Goal: Transaction & Acquisition: Purchase product/service

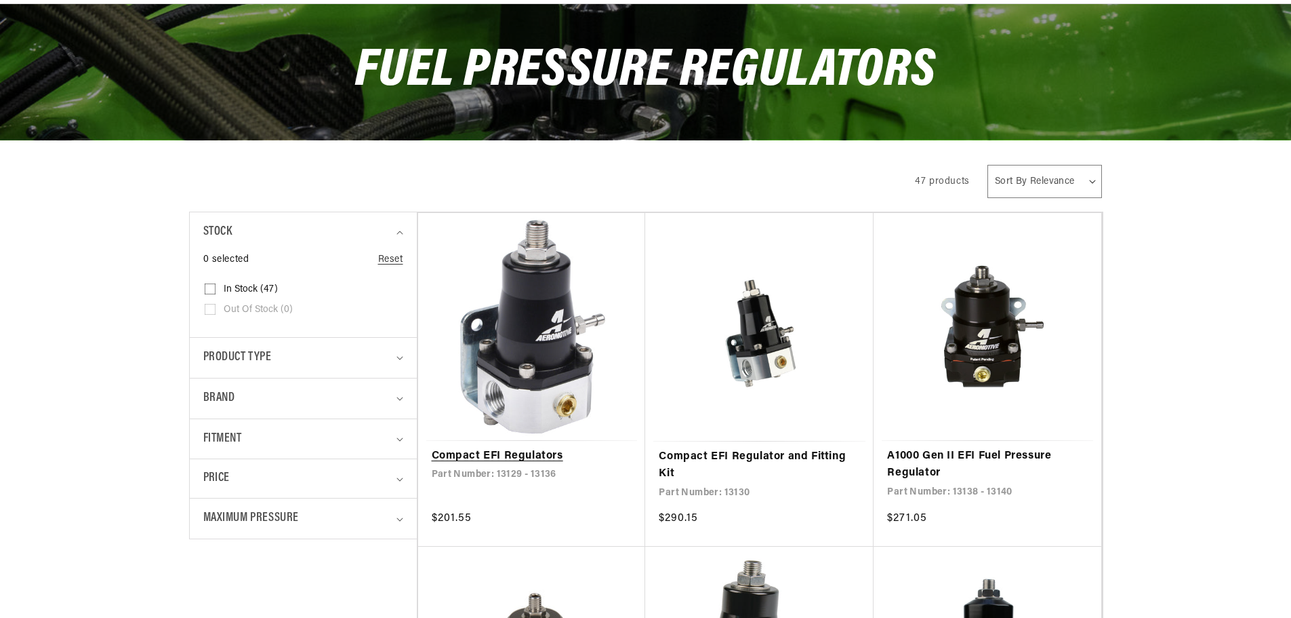
click at [581, 447] on link "Compact EFI Regulators" at bounding box center [532, 456] width 201 height 18
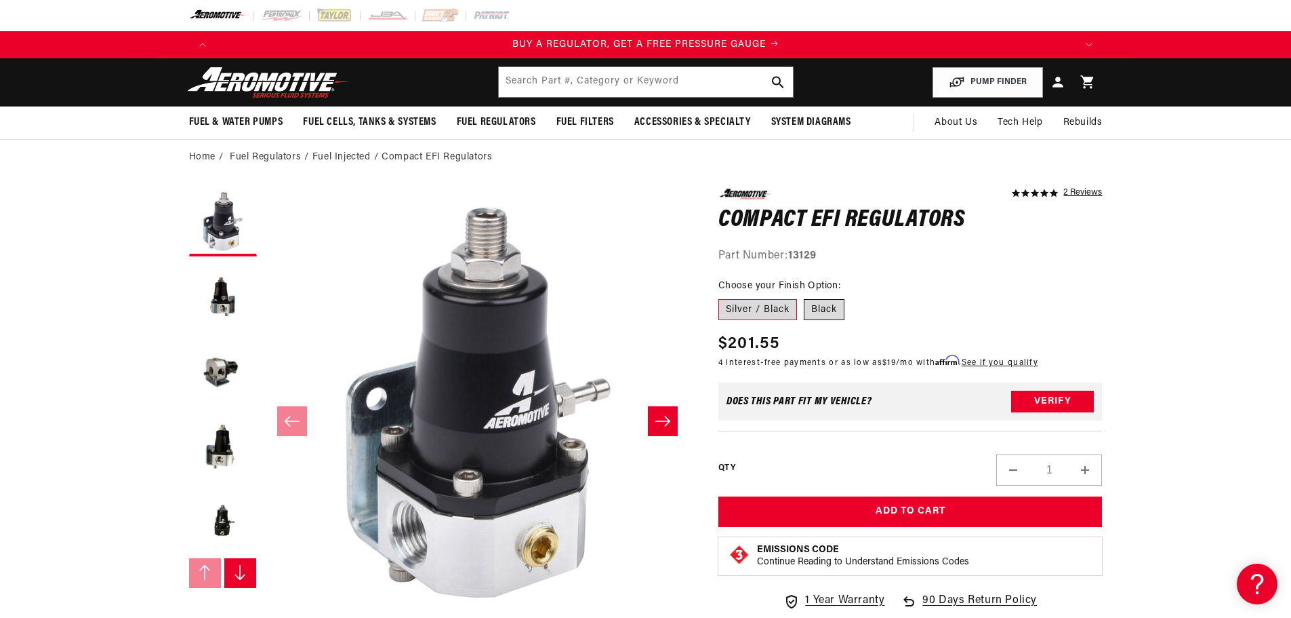
click at [816, 307] on label "Black" at bounding box center [824, 310] width 41 height 22
click at [805, 297] on input "Black" at bounding box center [804, 296] width 1 height 1
radio input "true"
click at [758, 306] on label "Silver / Black" at bounding box center [758, 310] width 79 height 22
click at [723, 297] on input "Silver / Black" at bounding box center [722, 296] width 1 height 1
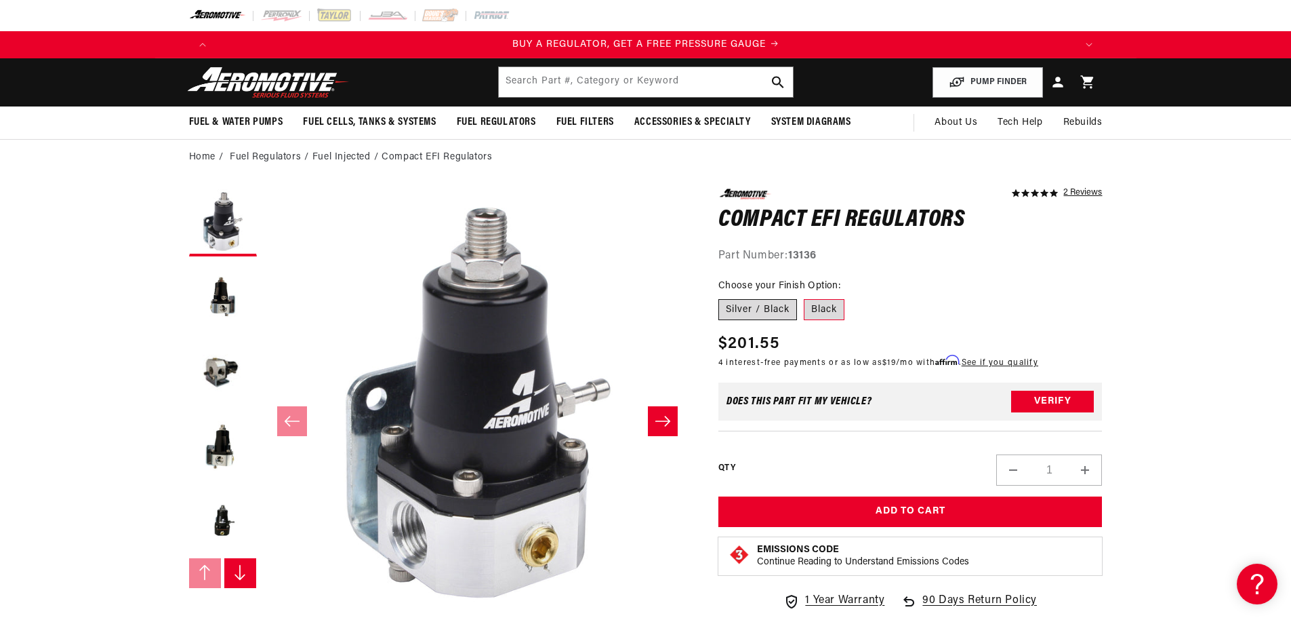
radio input "true"
click at [830, 308] on label "Black" at bounding box center [824, 310] width 41 height 22
click at [805, 297] on input "Black" at bounding box center [804, 296] width 1 height 1
radio input "true"
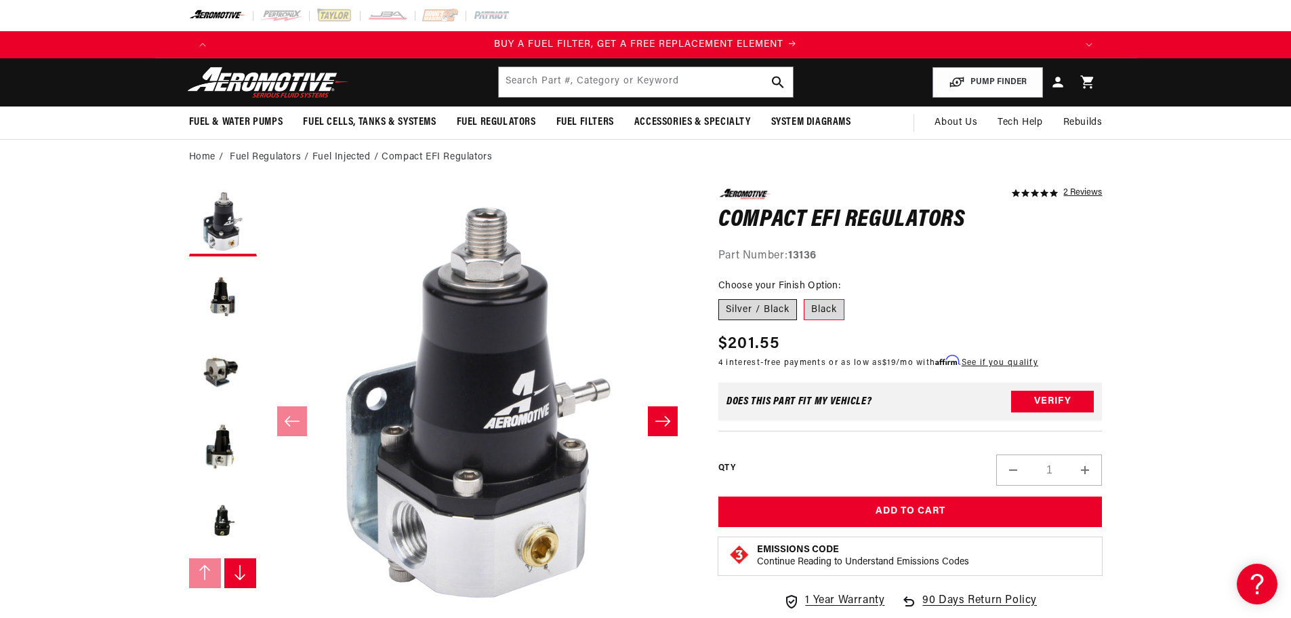
click at [727, 310] on label "Silver / Black" at bounding box center [758, 310] width 79 height 22
click at [723, 297] on input "Silver / Black" at bounding box center [722, 296] width 1 height 1
radio input "true"
click at [820, 310] on label "Black" at bounding box center [824, 310] width 41 height 22
click at [805, 297] on input "Black" at bounding box center [804, 296] width 1 height 1
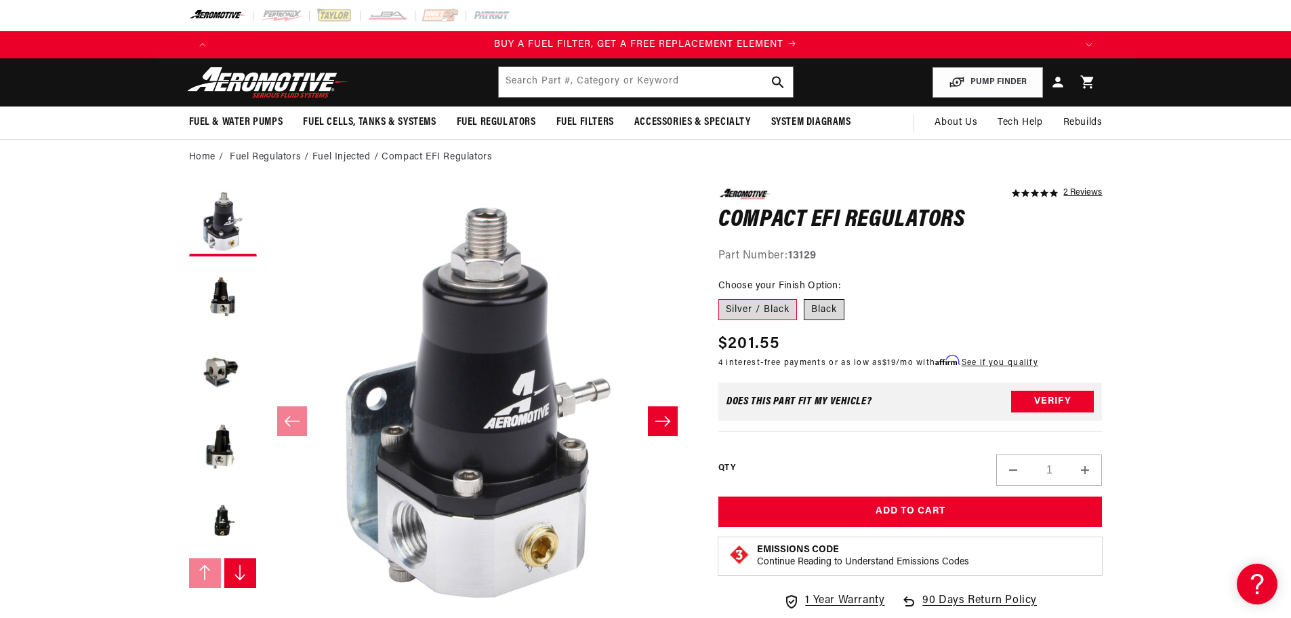
radio input "true"
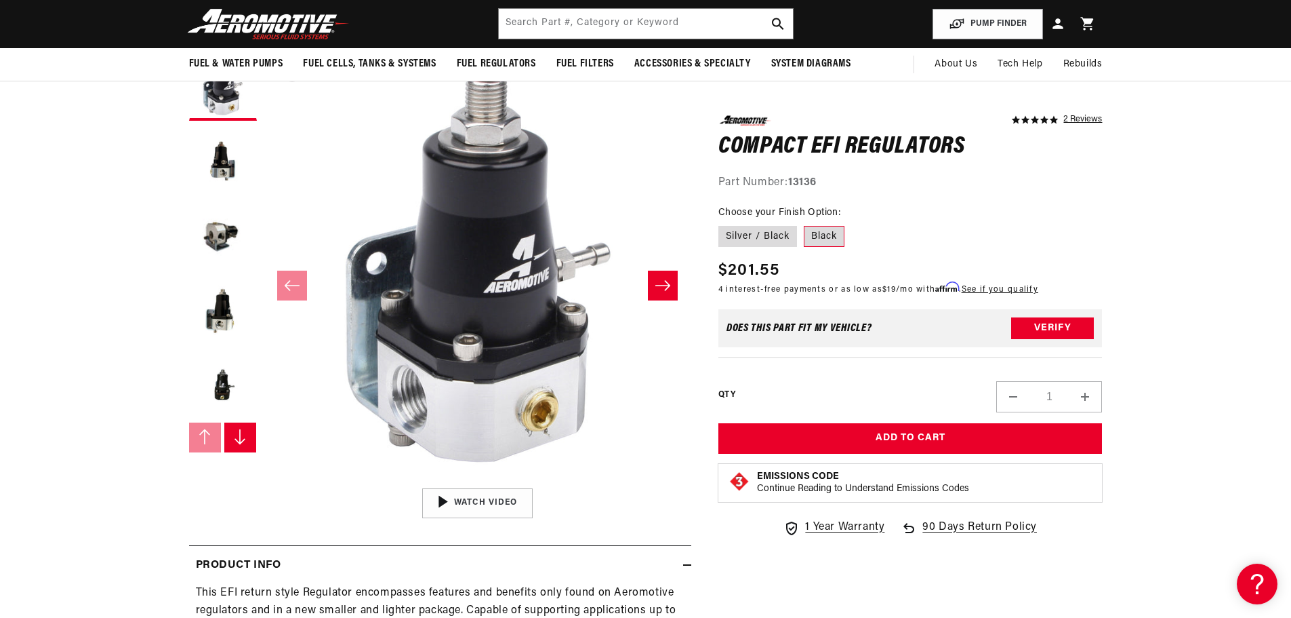
scroll to position [68, 0]
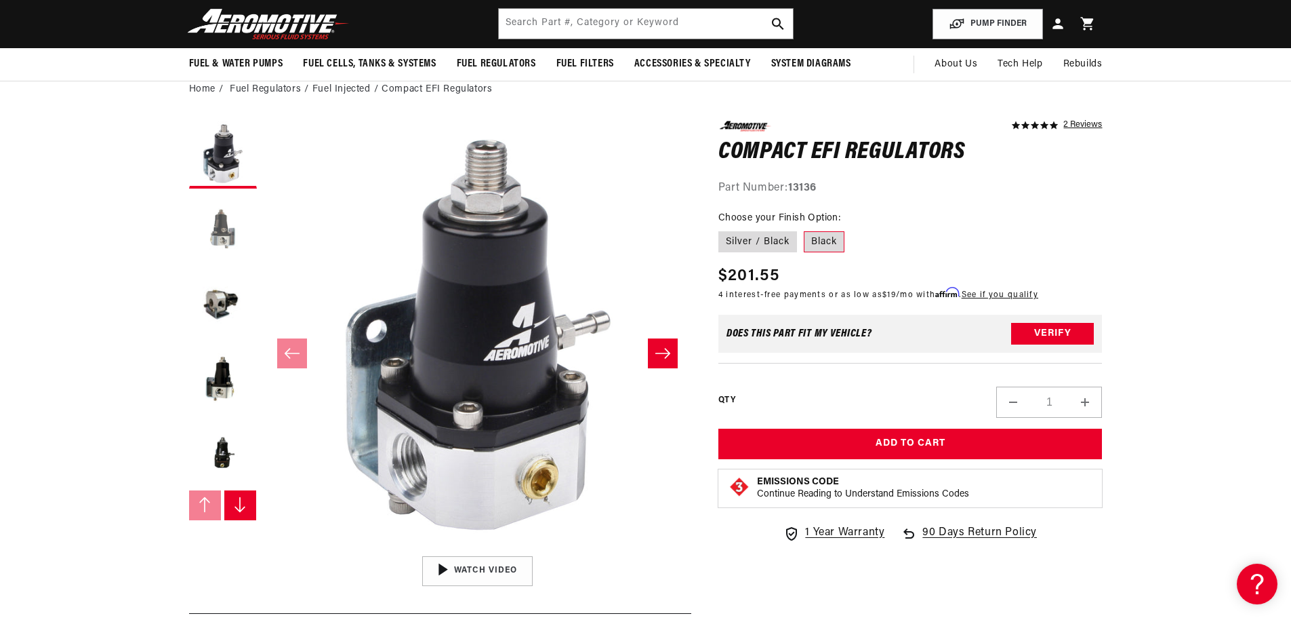
click at [220, 249] on button "Load image 2 in gallery view" at bounding box center [223, 229] width 68 height 68
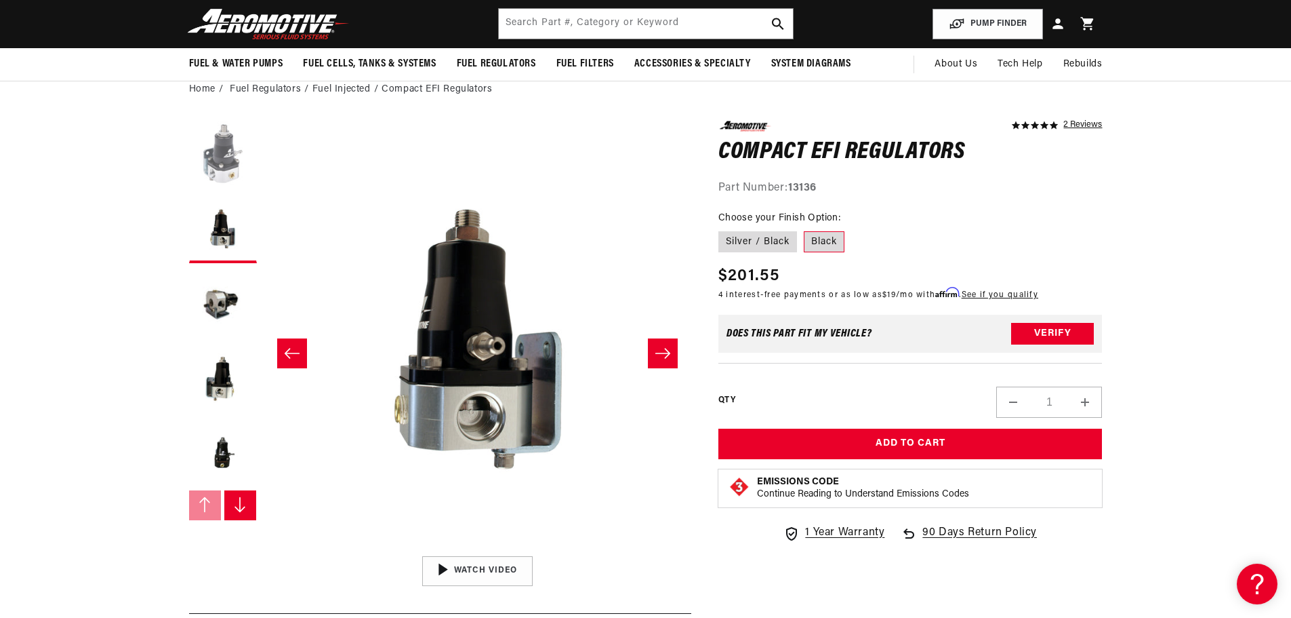
click at [220, 150] on button "Load image 1 in gallery view" at bounding box center [223, 155] width 68 height 68
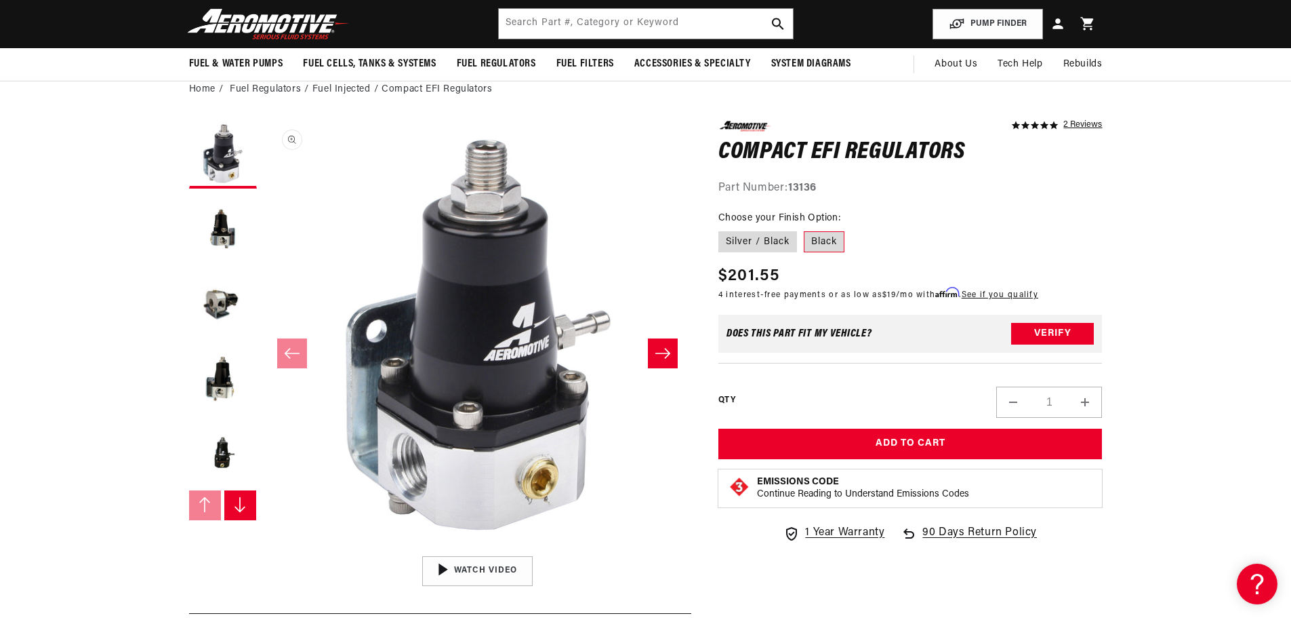
scroll to position [1, 0]
click at [662, 346] on button "Slide right" at bounding box center [663, 353] width 30 height 30
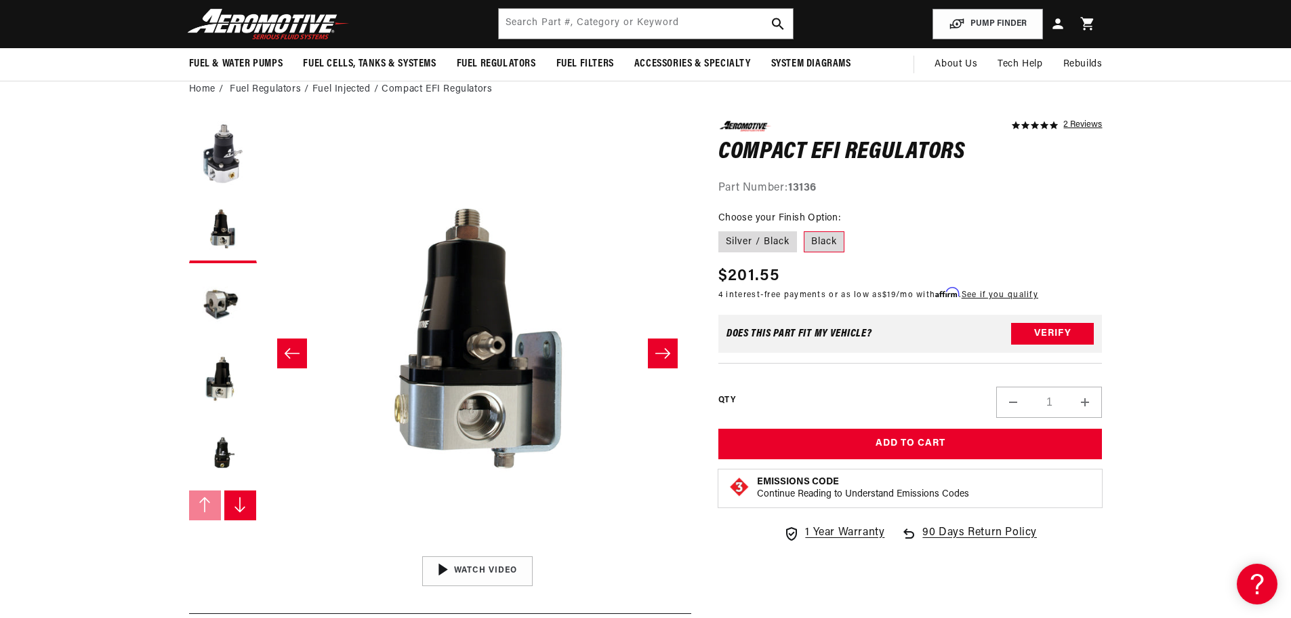
click at [297, 354] on icon "Slide left" at bounding box center [292, 353] width 16 height 14
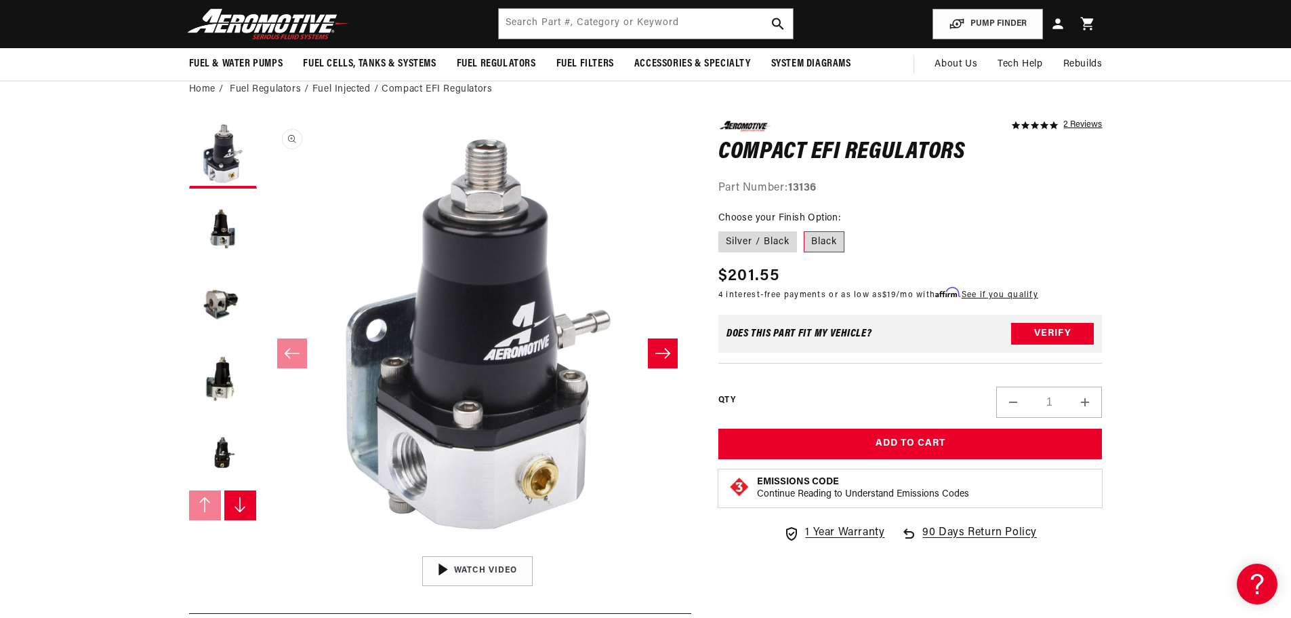
scroll to position [0, 2579]
click at [660, 344] on button "Slide right" at bounding box center [663, 353] width 30 height 30
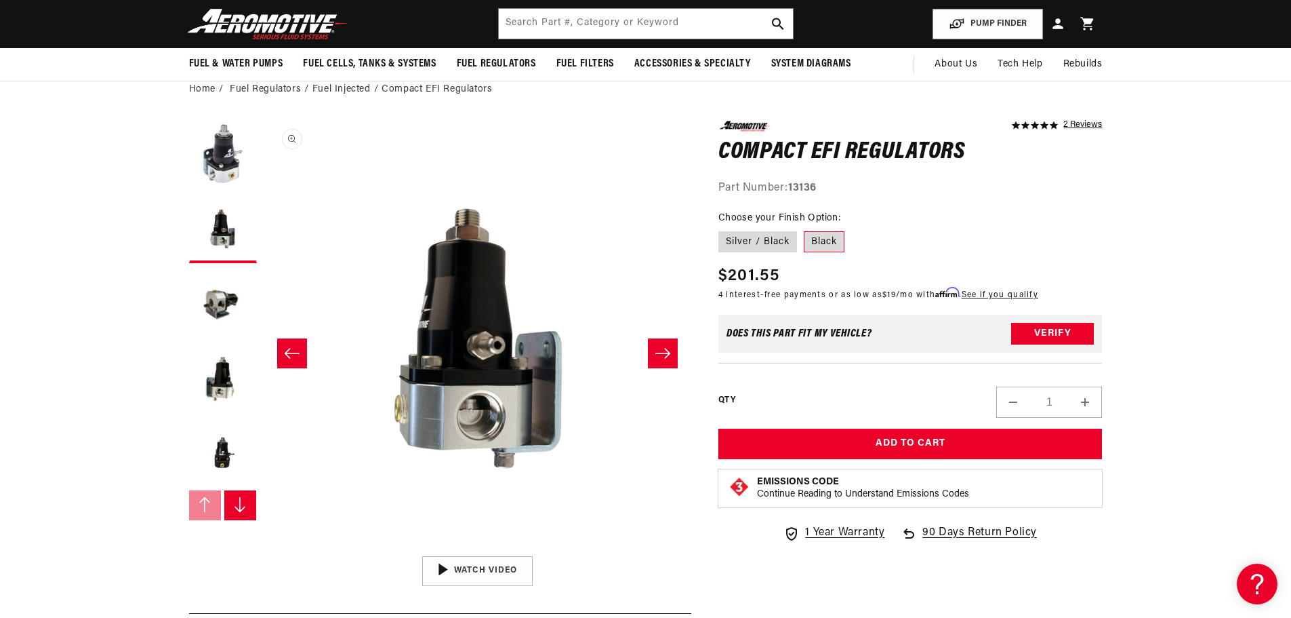
scroll to position [0, 0]
click at [652, 353] on button "Slide right" at bounding box center [663, 353] width 30 height 30
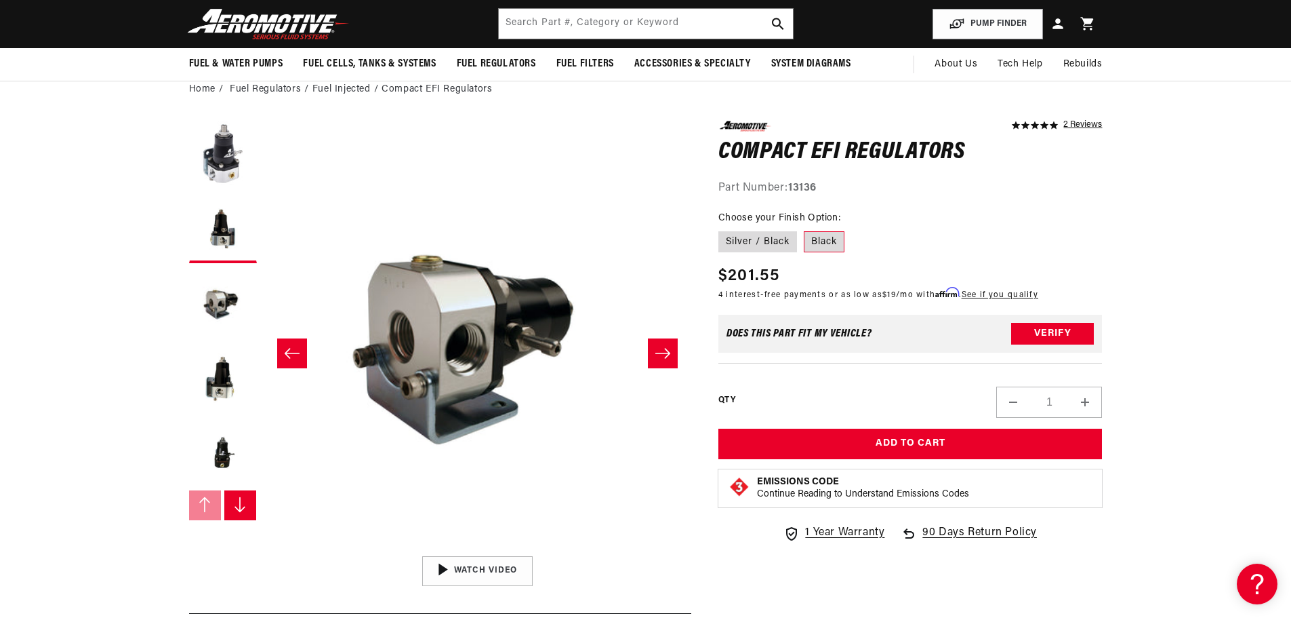
click at [652, 353] on button "Slide right" at bounding box center [663, 353] width 30 height 30
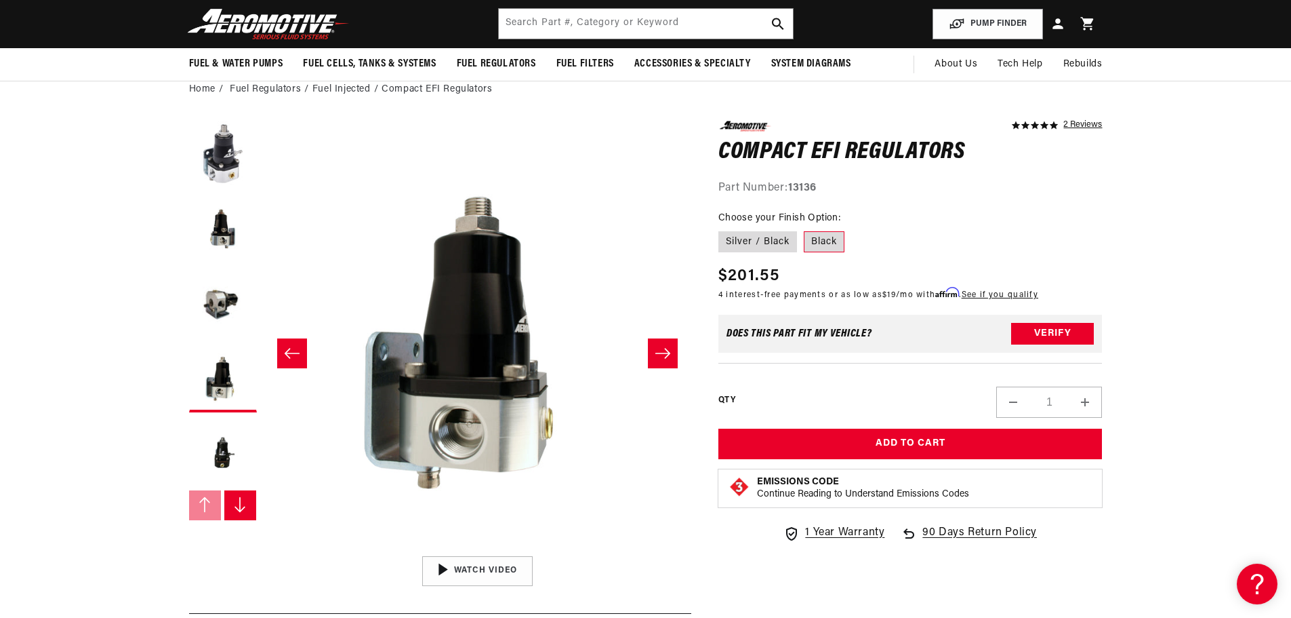
click at [655, 353] on icon "Slide right" at bounding box center [663, 353] width 16 height 14
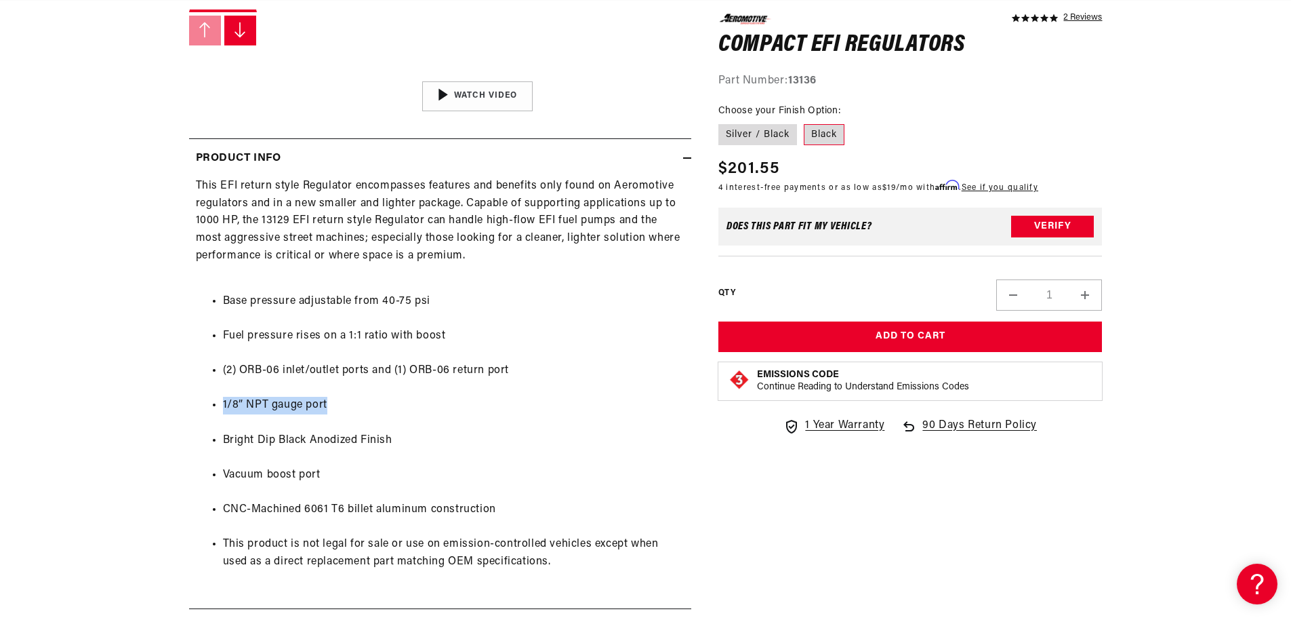
drag, startPoint x: 296, startPoint y: 401, endPoint x: 216, endPoint y: 411, distance: 81.3
click at [223, 411] on li "1/8” NPT gauge port" at bounding box center [454, 406] width 462 height 18
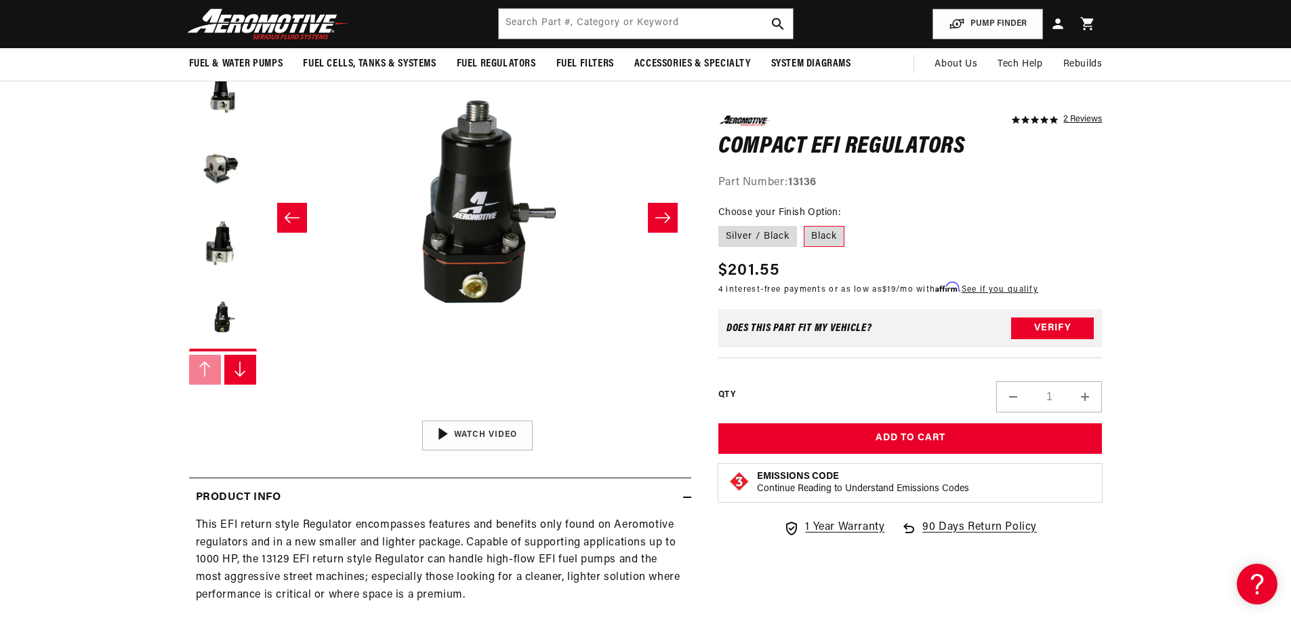
click at [661, 211] on icon "Slide right" at bounding box center [663, 218] width 16 height 14
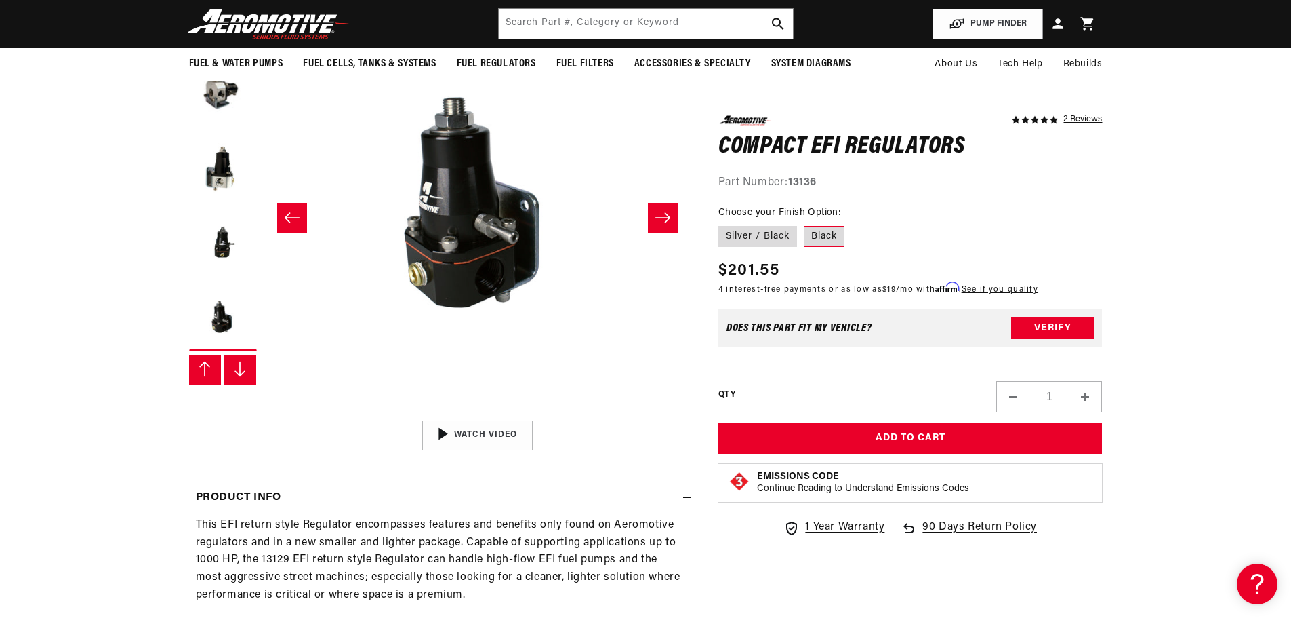
click at [285, 225] on button "Slide left" at bounding box center [292, 218] width 30 height 30
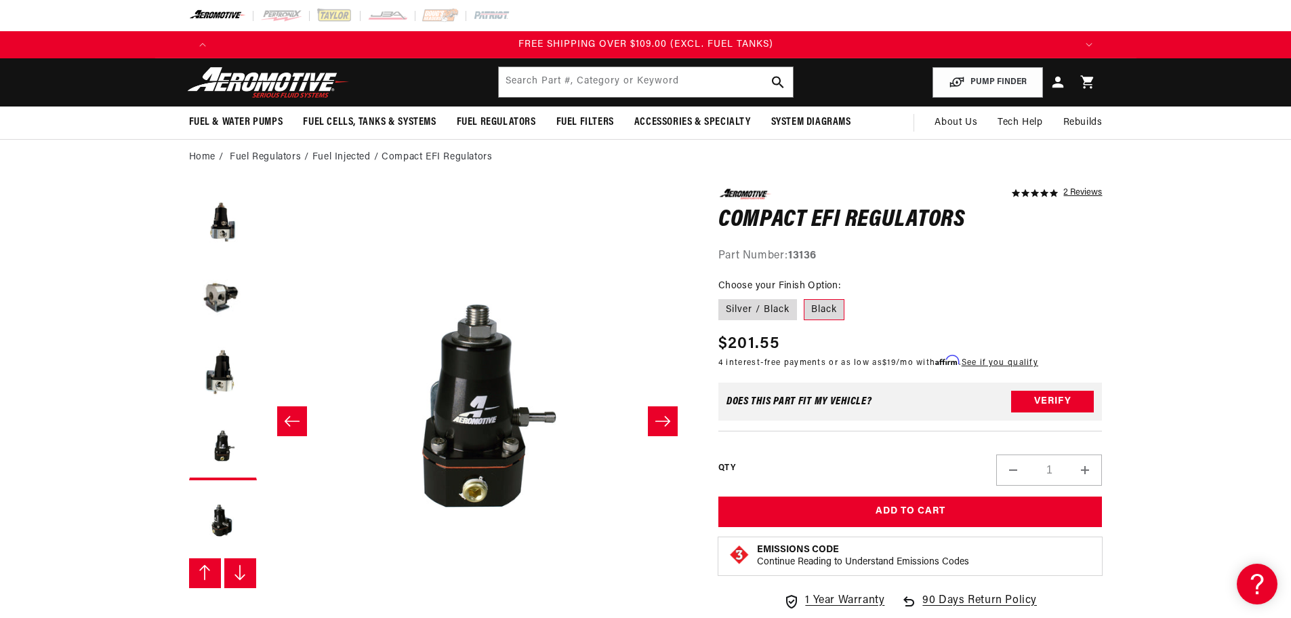
click at [1058, 78] on icon at bounding box center [1057, 82] width 11 height 11
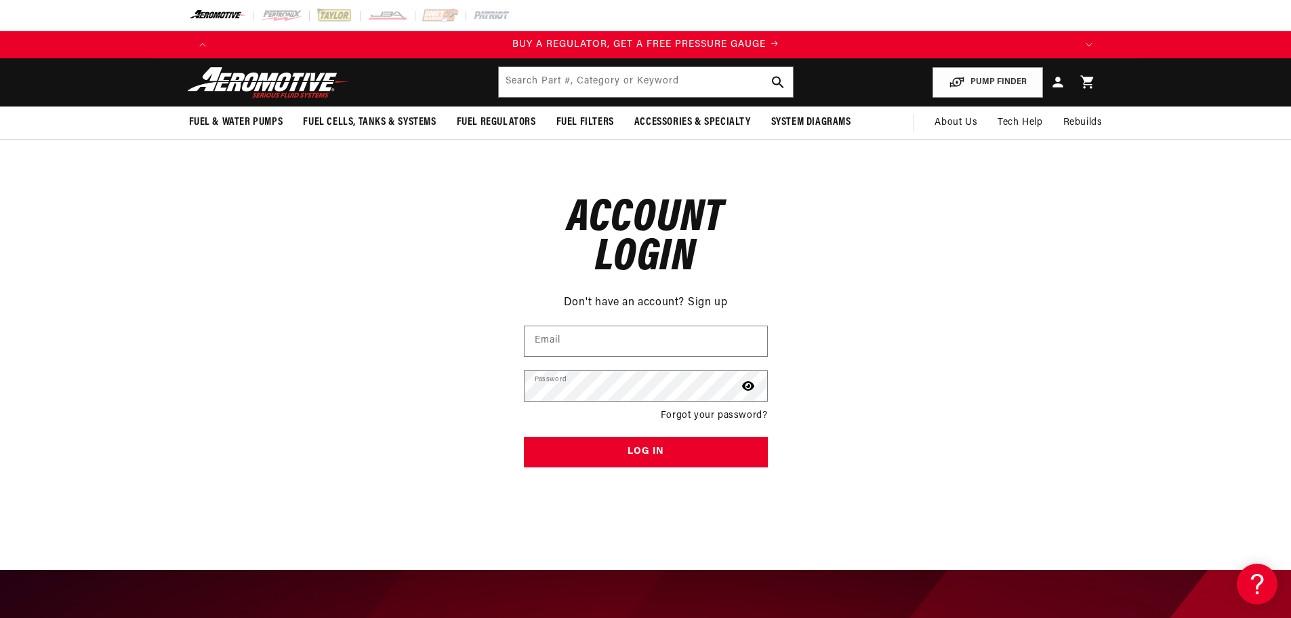
click at [703, 299] on link "Sign up" at bounding box center [707, 303] width 39 height 18
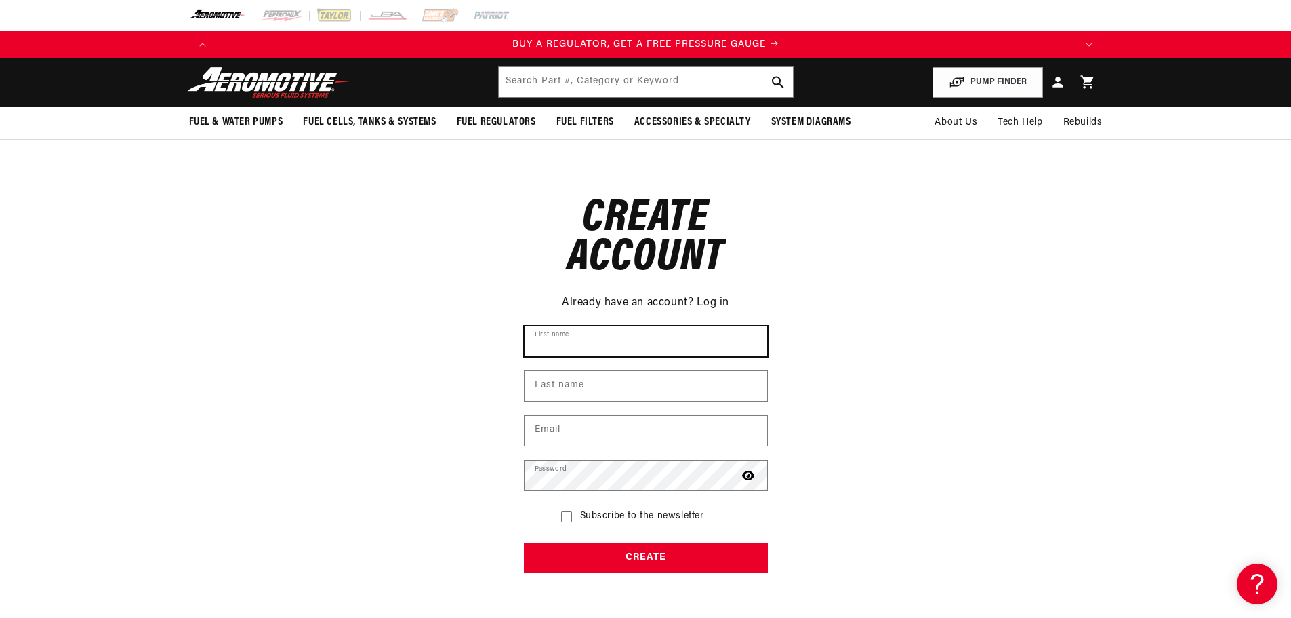
click at [660, 339] on input "First name" at bounding box center [646, 341] width 243 height 30
type input "Phlip"
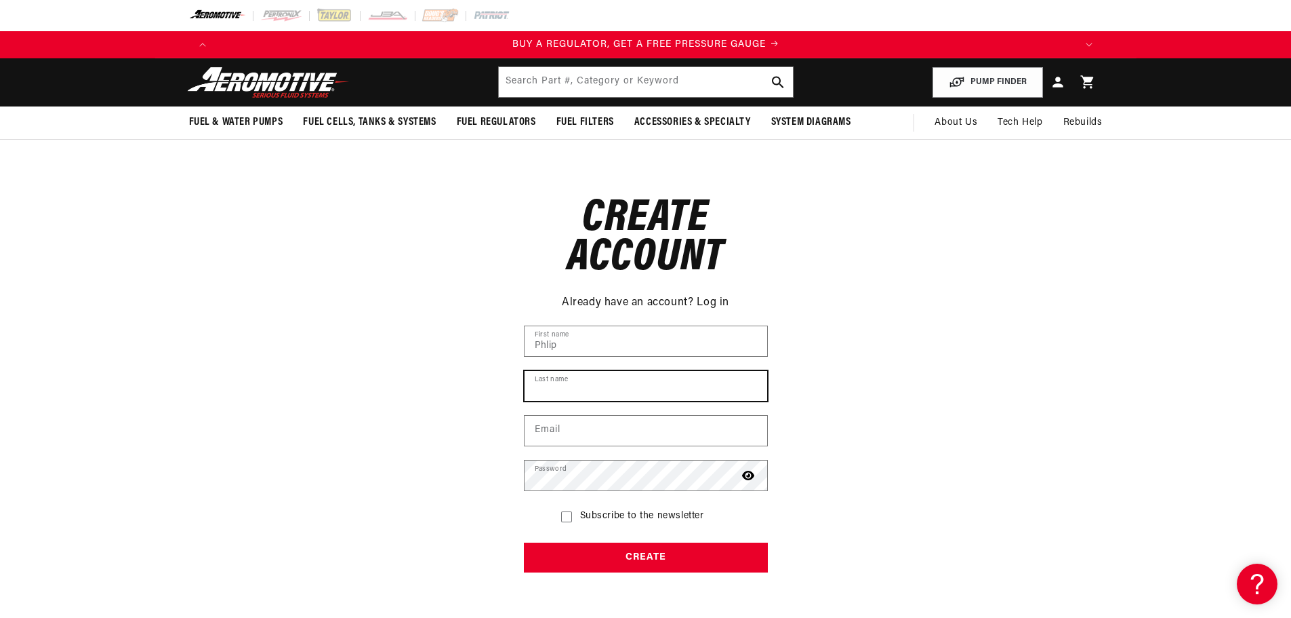
click at [651, 381] on input "Last name" at bounding box center [646, 386] width 243 height 30
type input "Chiu"
click at [609, 439] on input "Email" at bounding box center [646, 431] width 243 height 30
type input "sales@technicaracewire.com"
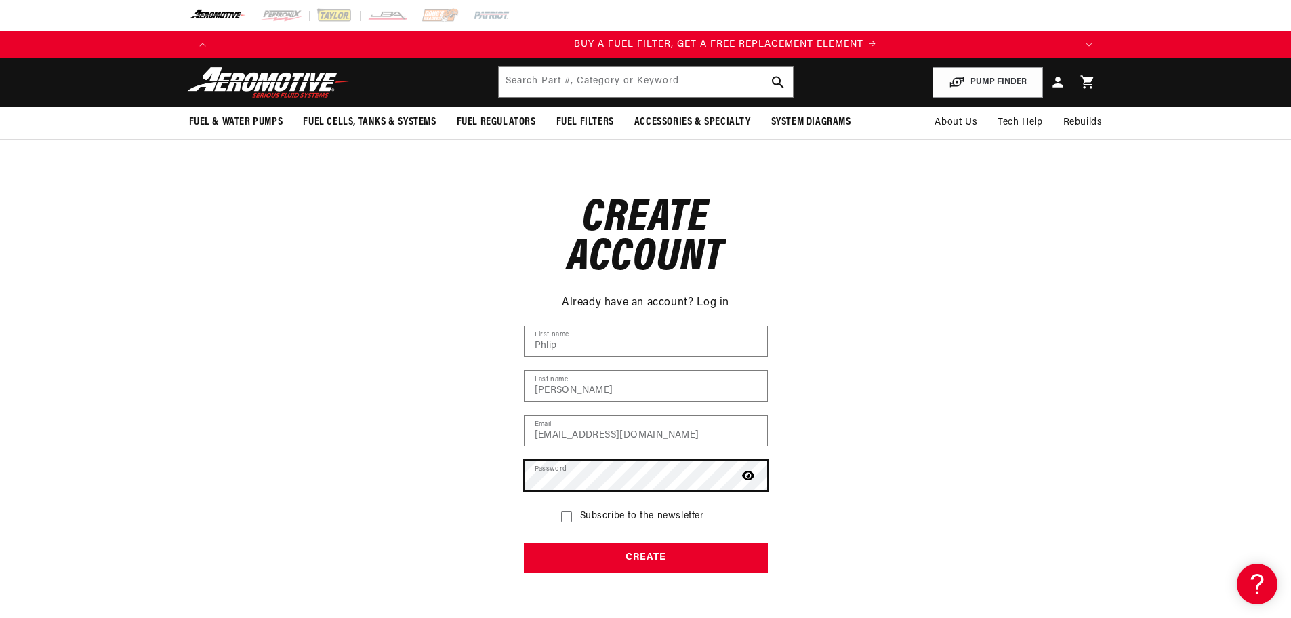
scroll to position [0, 860]
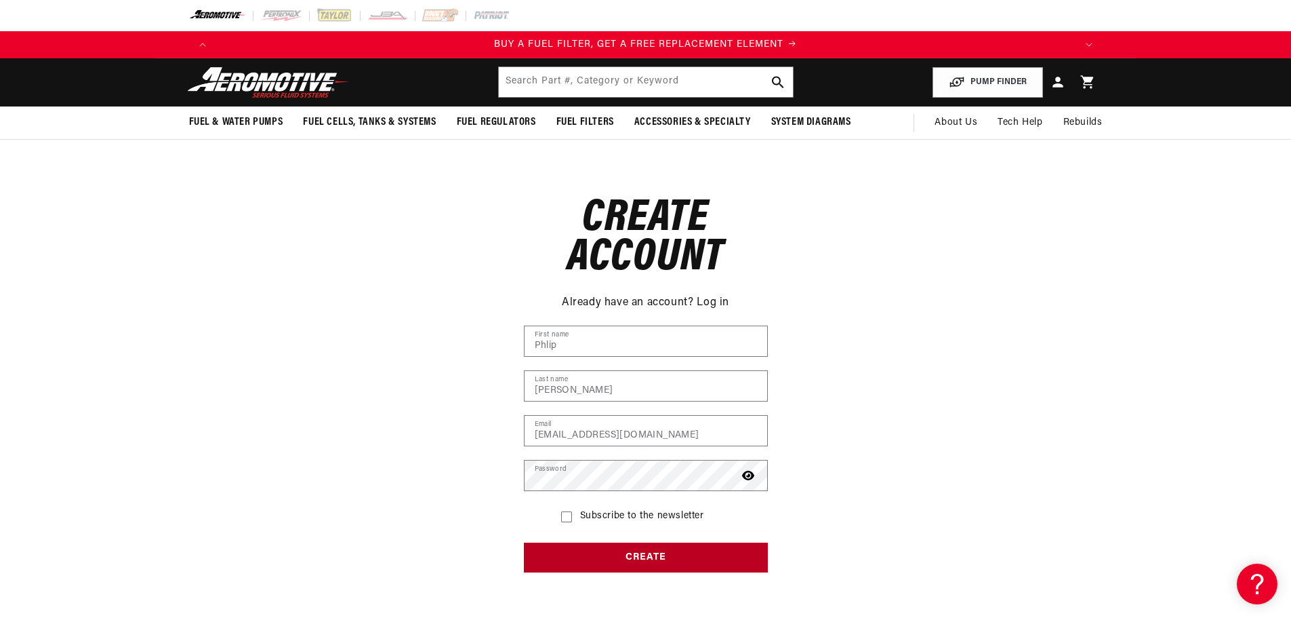
click at [628, 557] on button "Create" at bounding box center [646, 557] width 244 height 31
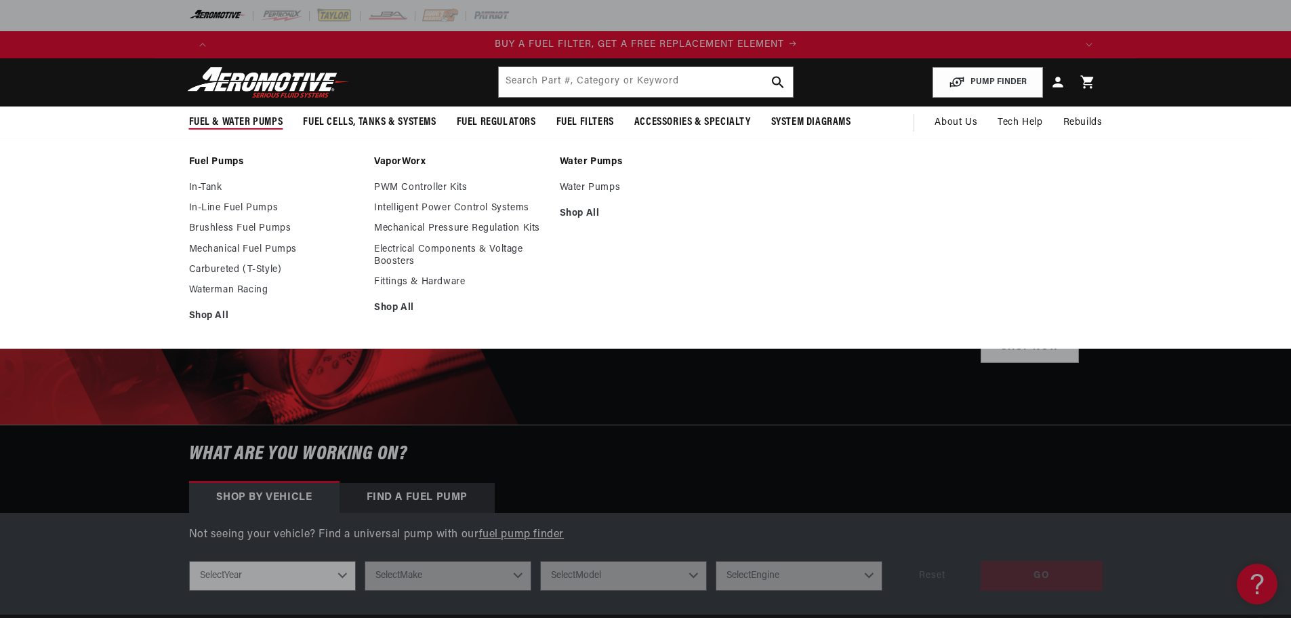
scroll to position [0, 860]
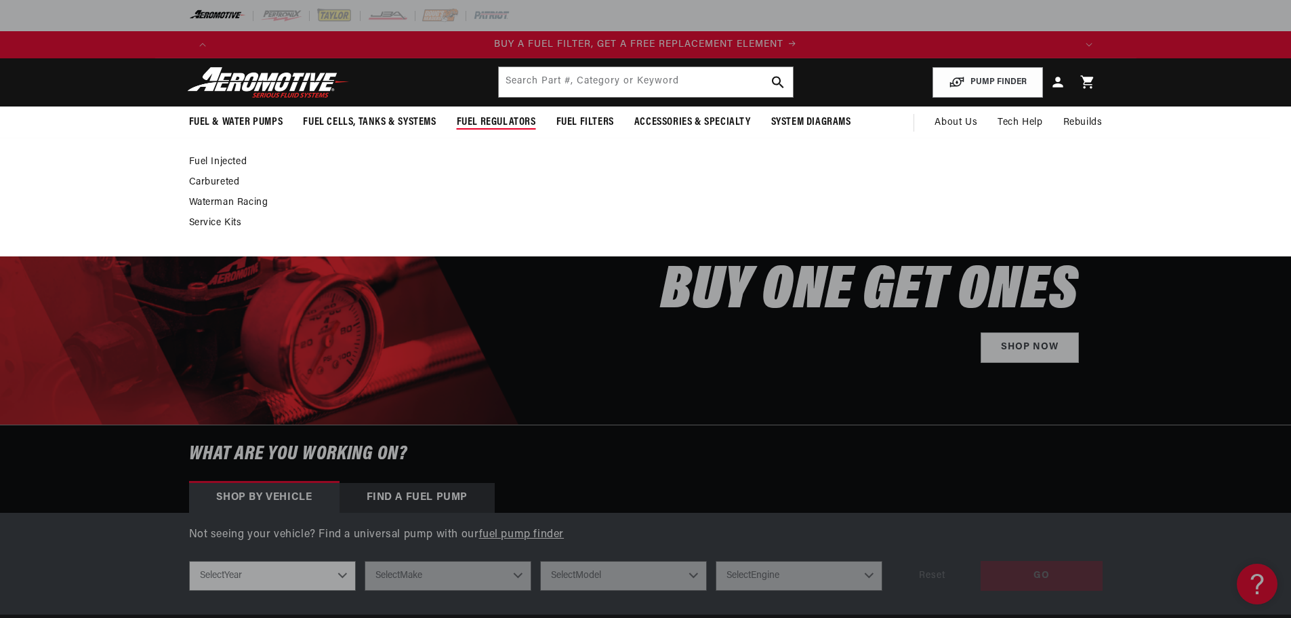
click at [207, 163] on link "Fuel Injected" at bounding box center [639, 162] width 900 height 12
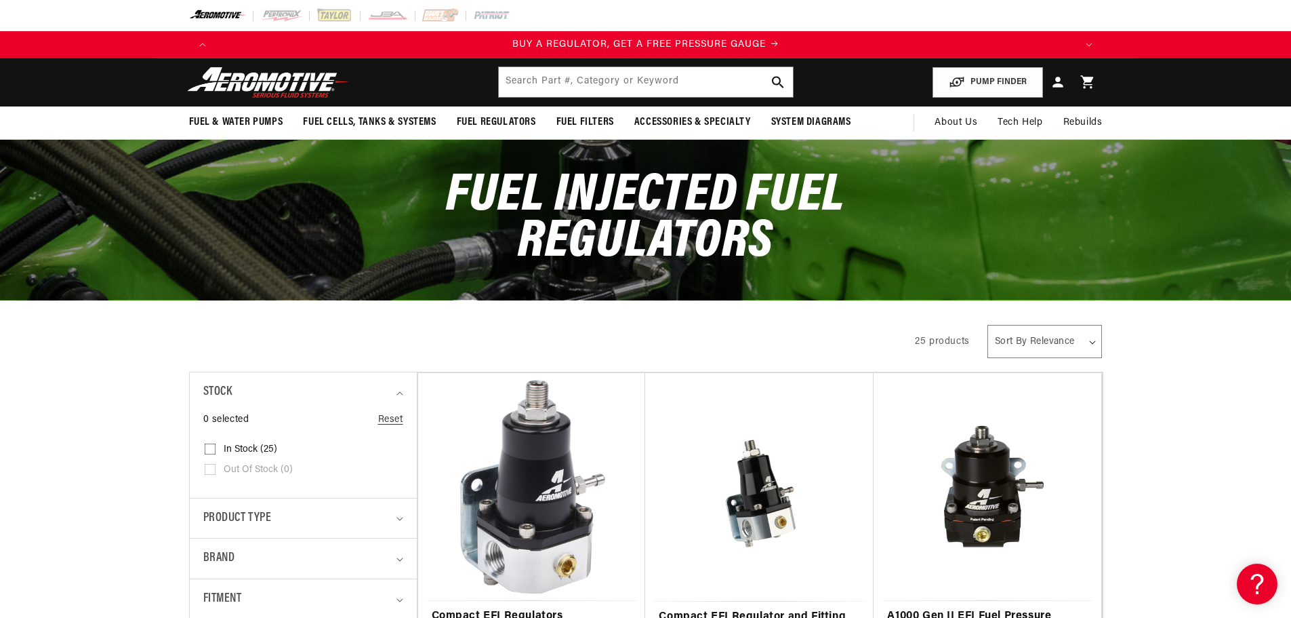
drag, startPoint x: 590, startPoint y: 476, endPoint x: 606, endPoint y: 477, distance: 16.3
click at [590, 607] on link "Compact EFI Regulators" at bounding box center [532, 616] width 201 height 18
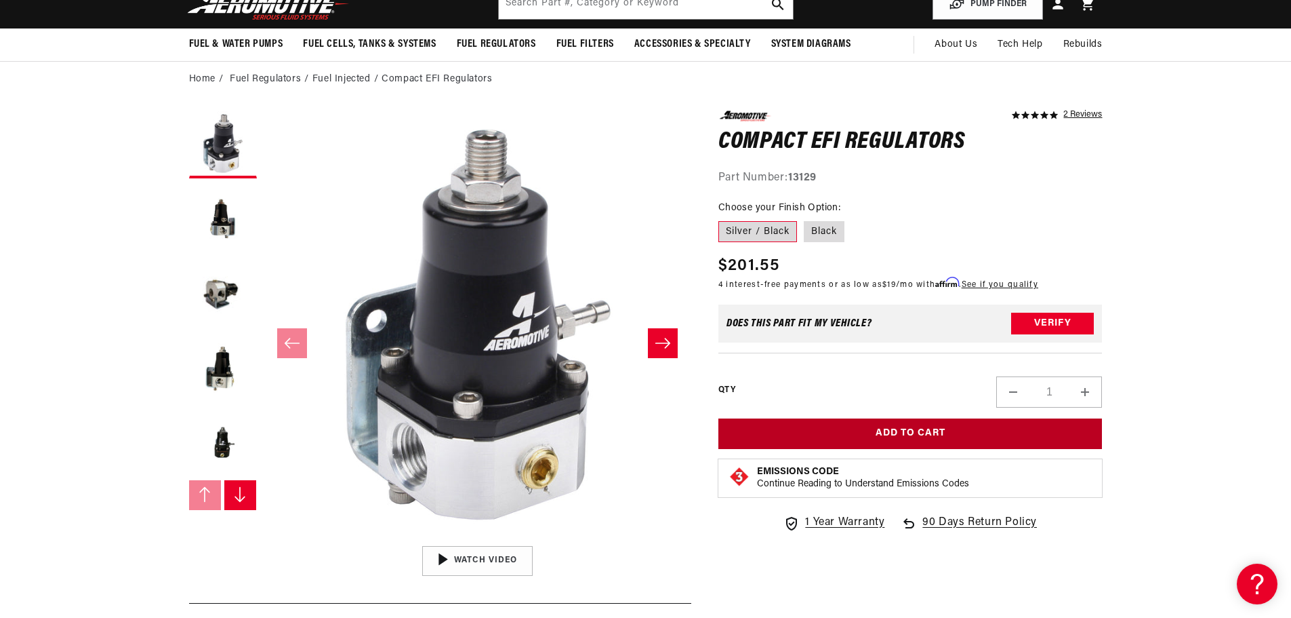
scroll to position [136, 0]
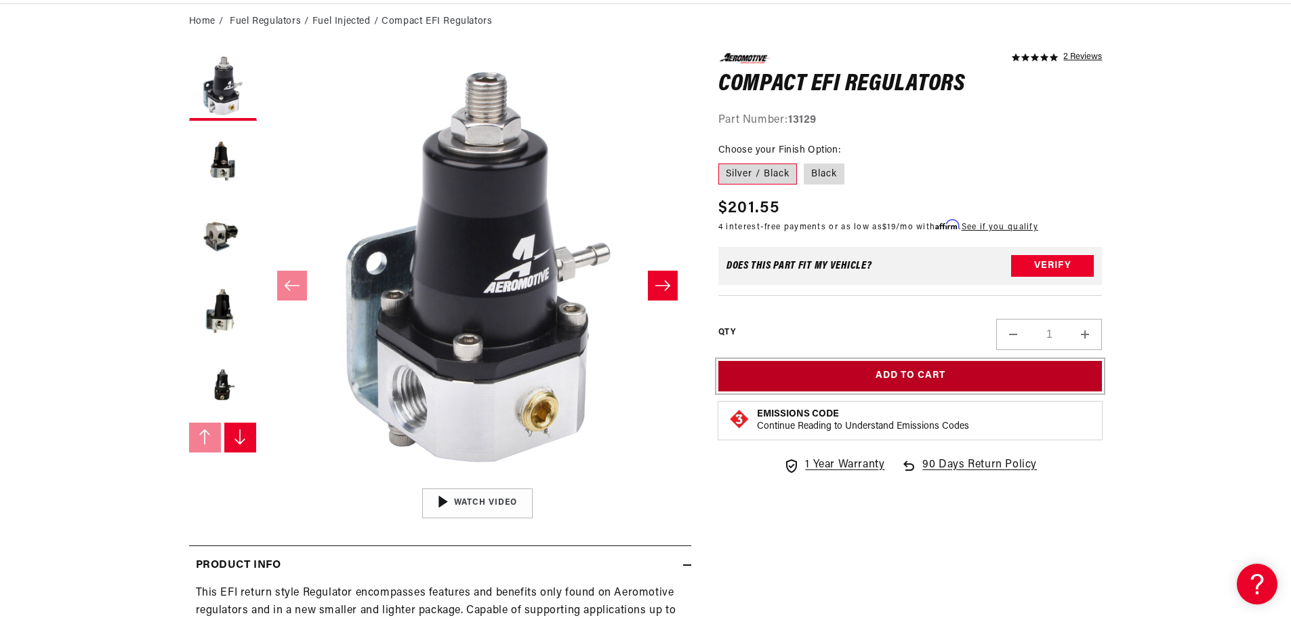
click at [904, 378] on button "Add to Cart" at bounding box center [911, 376] width 384 height 31
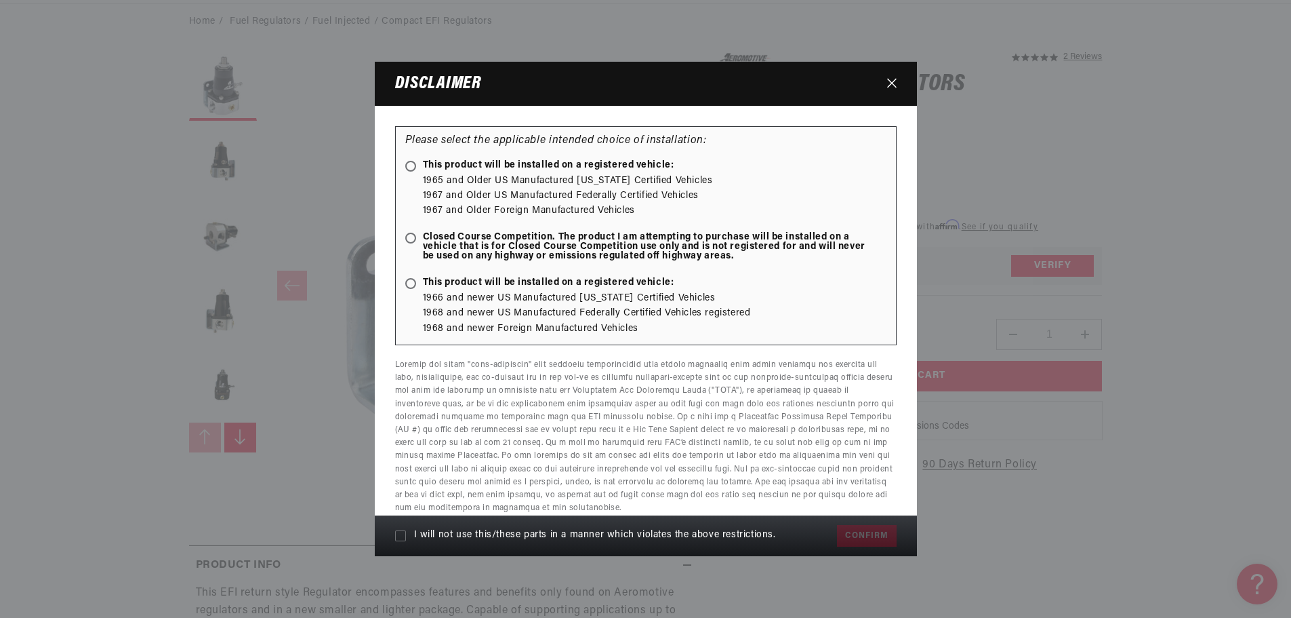
click at [415, 159] on div "Please select the applicable intended choice of installation: This product will…" at bounding box center [646, 235] width 502 height 219
click at [401, 164] on div "Please select the applicable intended choice of installation: This product will…" at bounding box center [646, 235] width 502 height 219
click at [409, 164] on ellipse at bounding box center [410, 166] width 6 height 6
click at [409, 164] on input "This product will be installed on a registered vehicle:" at bounding box center [413, 167] width 9 height 9
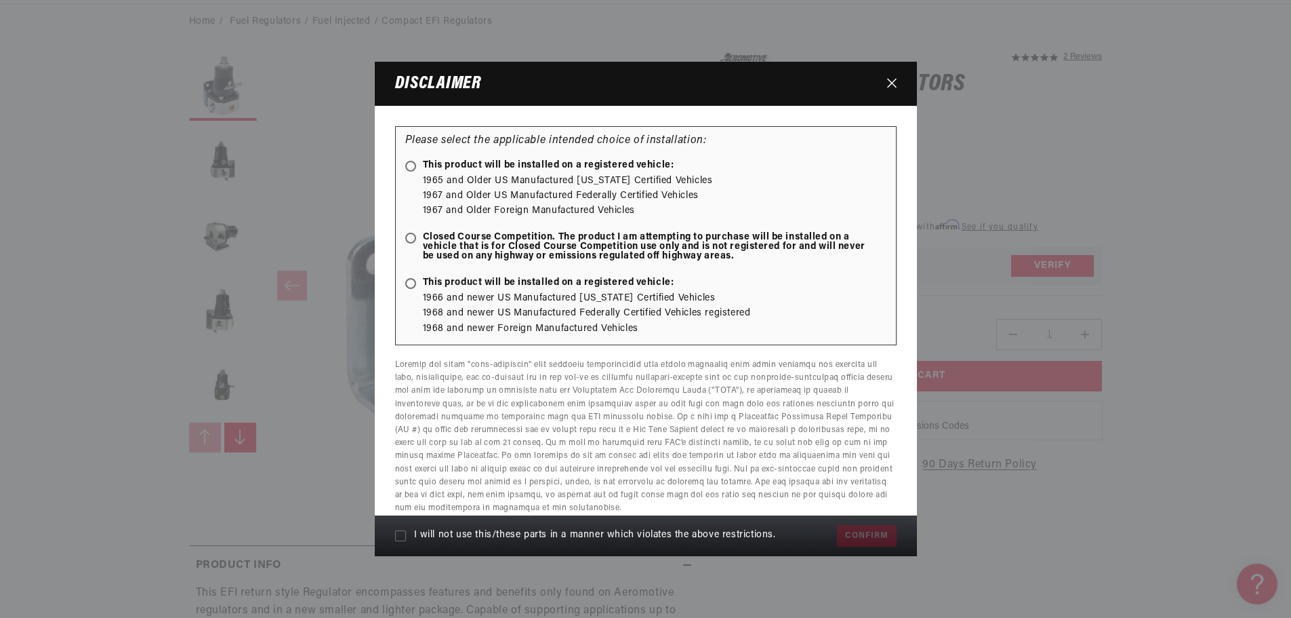
radio input "true"
click at [408, 540] on label "I will not use this/these parts in a manner which violates the above restrictio…" at bounding box center [613, 535] width 436 height 24
click at [406, 540] on input "I will not use this/these parts in a manner which violates the above restrictio…" at bounding box center [400, 535] width 11 height 11
checkbox input "true"
click at [898, 530] on div "I will not use this/these parts in a manner which violates the above restrictio…" at bounding box center [646, 535] width 542 height 41
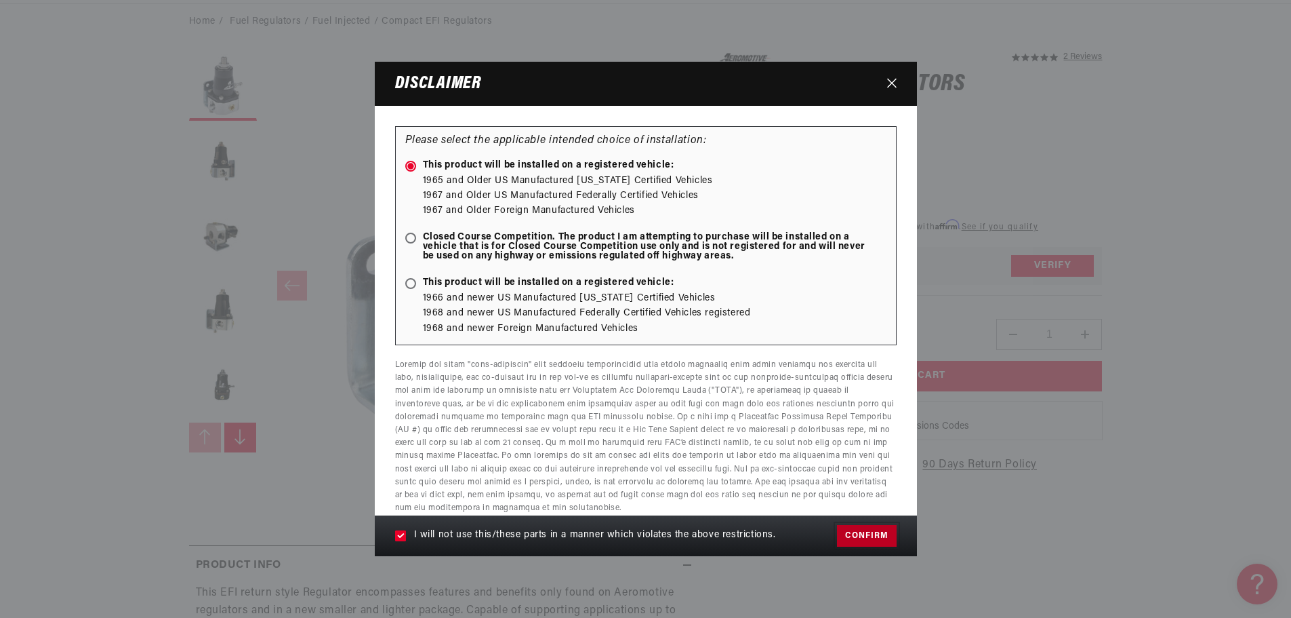
click at [888, 534] on button "Confirm" at bounding box center [866, 536] width 59 height 22
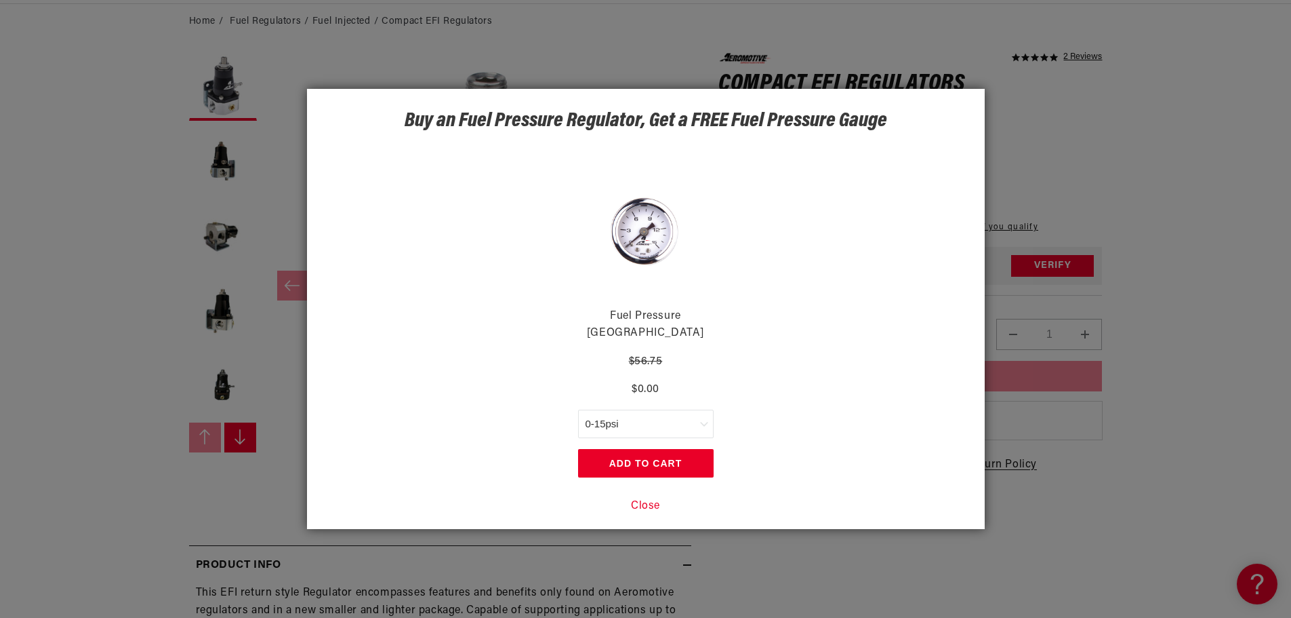
click at [671, 413] on select "0-15psi 0-100psi" at bounding box center [646, 423] width 136 height 28
select select "47675259748652"
click at [578, 409] on select "0-15psi 0-100psi" at bounding box center [646, 423] width 136 height 28
click at [676, 414] on select "0-15psi 0-100psi" at bounding box center [646, 423] width 136 height 28
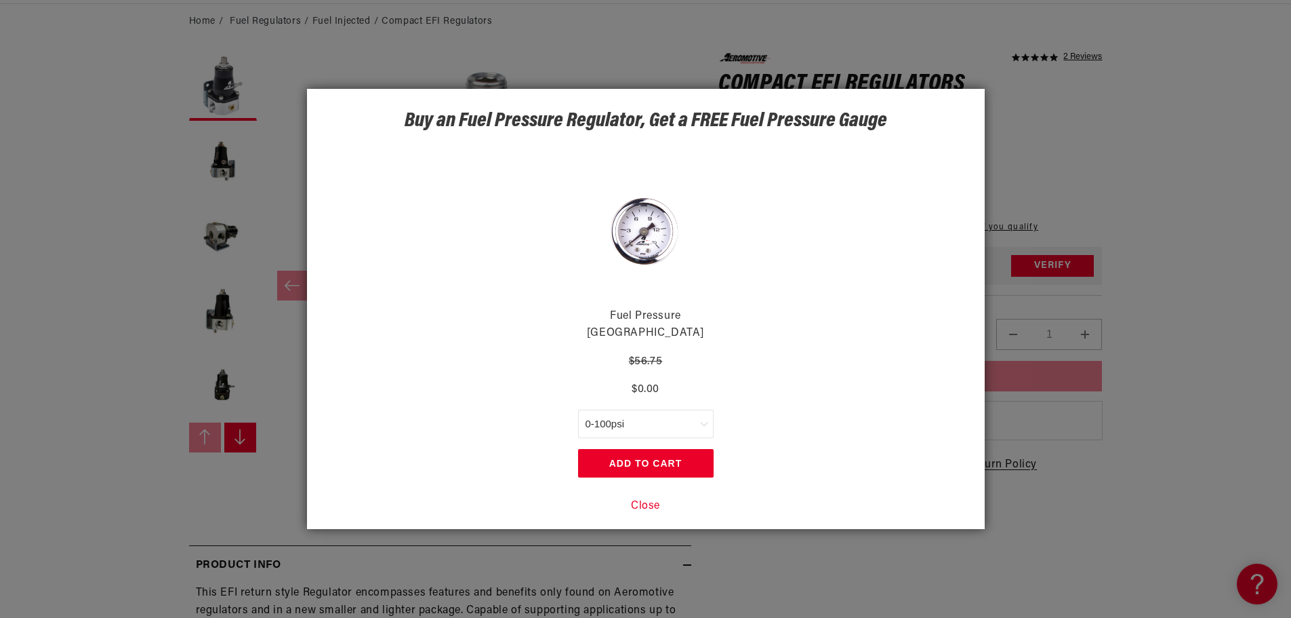
click at [788, 382] on div "Fuel Pressure Gauges $56.75 $0.00 0-15psi 0-100psi Add to Cart" at bounding box center [645, 319] width 553 height 357
click at [666, 463] on button "Add to Cart" at bounding box center [646, 463] width 136 height 28
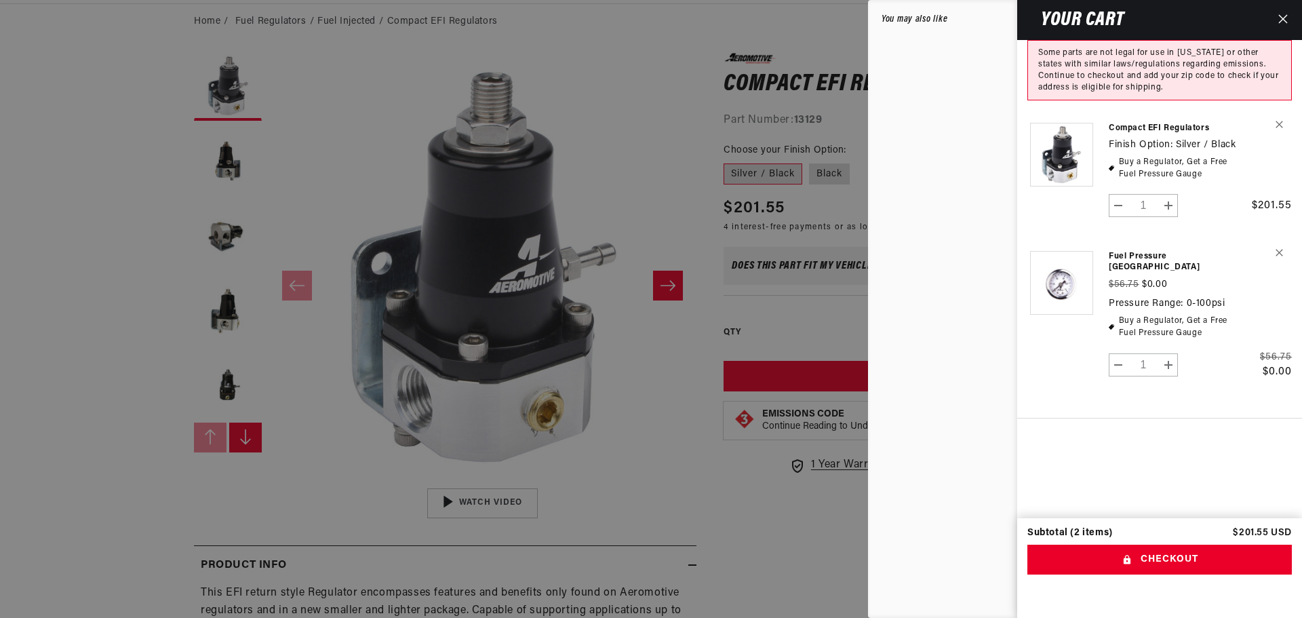
scroll to position [0, 0]
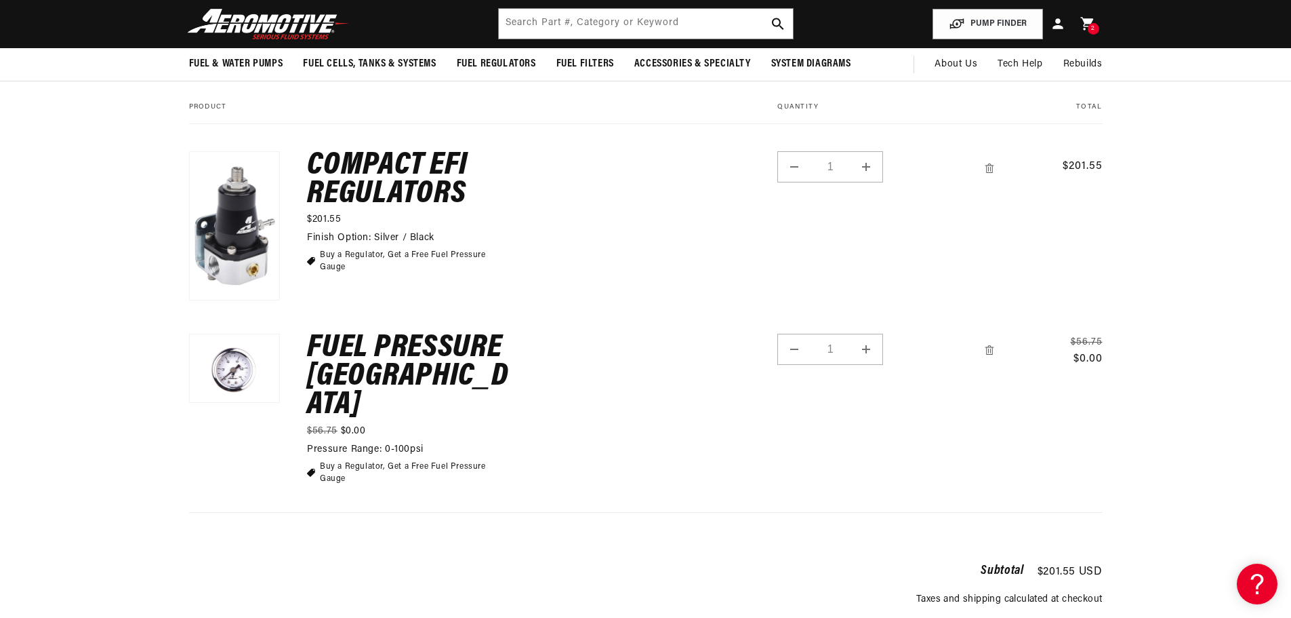
scroll to position [136, 0]
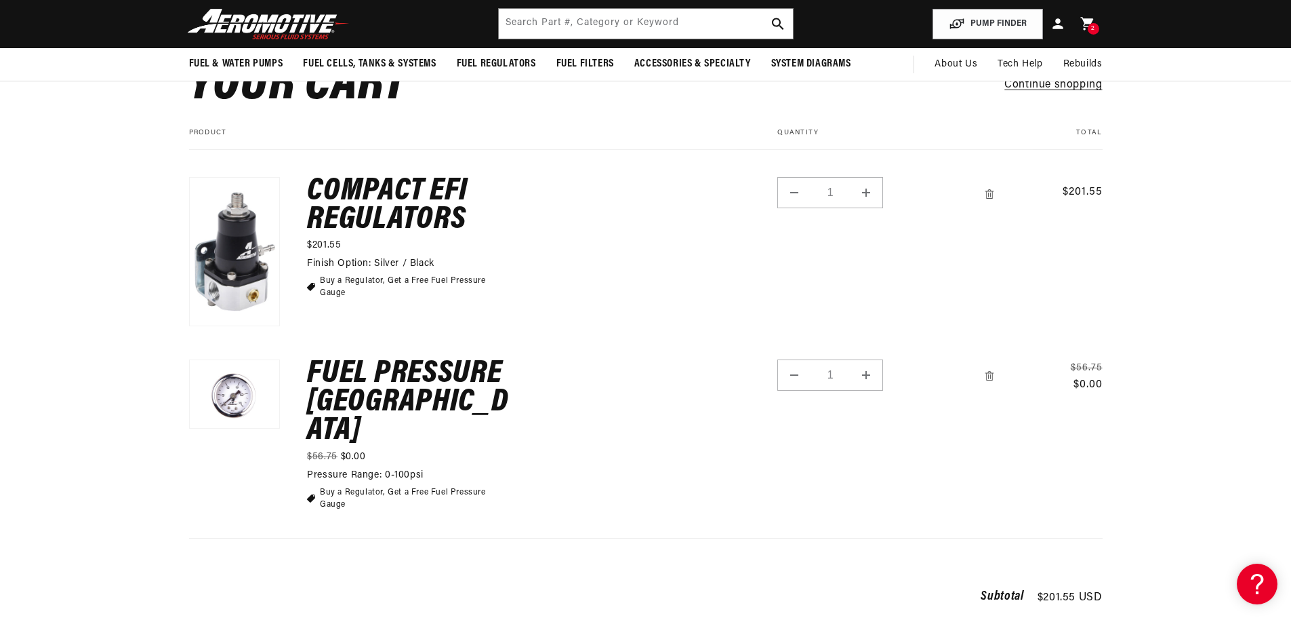
drag, startPoint x: 389, startPoint y: 433, endPoint x: 193, endPoint y: 430, distance: 195.9
click at [193, 430] on tr "Fuel Pressure [GEOGRAPHIC_DATA] Regular price $56.75 Sale price $0.00 Pressure …" at bounding box center [646, 421] width 914 height 178
click at [390, 470] on dd "0-100psi" at bounding box center [404, 475] width 39 height 10
drag, startPoint x: 1114, startPoint y: 558, endPoint x: 981, endPoint y: 557, distance: 133.6
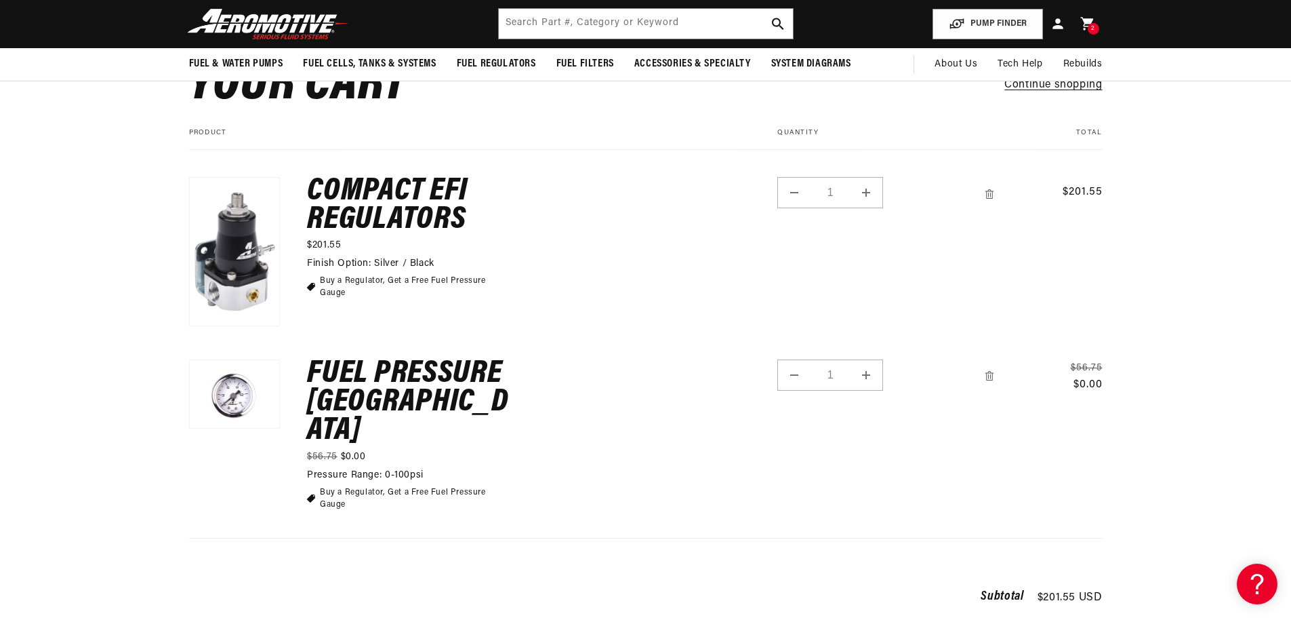
drag, startPoint x: 923, startPoint y: 529, endPoint x: 877, endPoint y: 501, distance: 53.6
click at [923, 529] on cart-items "Your cart Continue shopping Your cart is empty Continue shopping Your cart Prod…" at bounding box center [646, 283] width 982 height 559
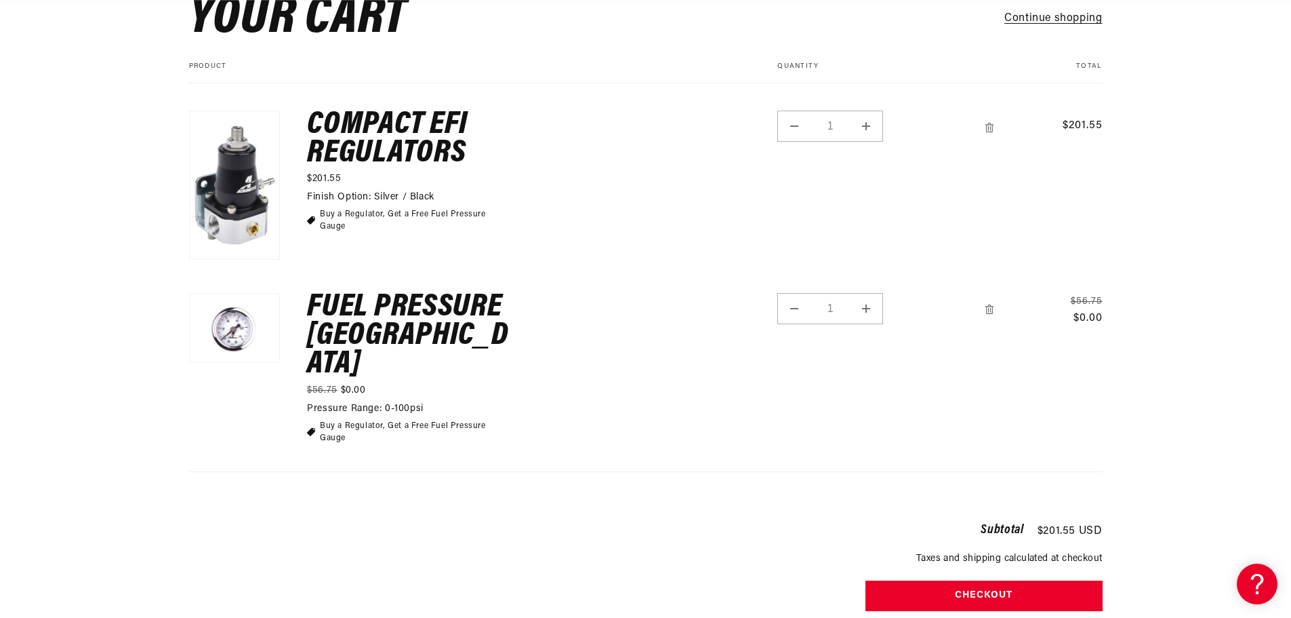
scroll to position [203, 0]
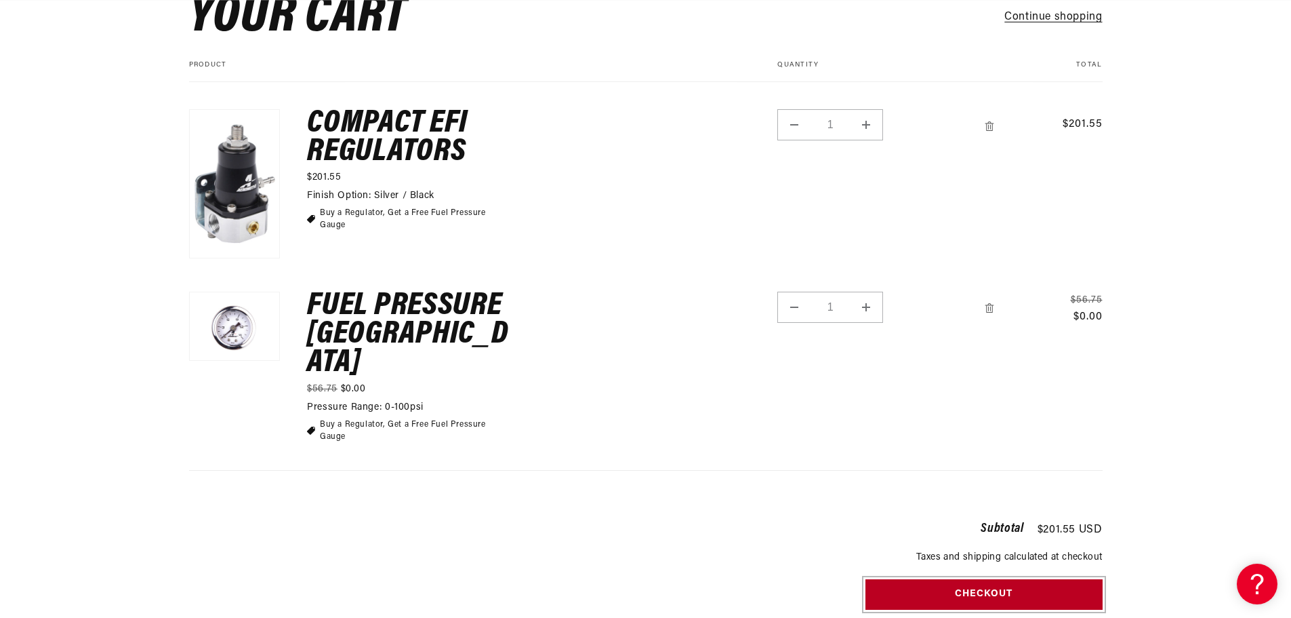
click at [985, 579] on button "Checkout" at bounding box center [984, 594] width 237 height 31
